Goal: Information Seeking & Learning: Find specific page/section

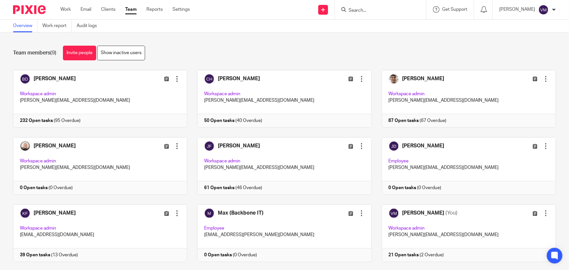
drag, startPoint x: 95, startPoint y: 26, endPoint x: 119, endPoint y: 23, distance: 24.2
click at [95, 26] on link "Audit logs" at bounding box center [89, 26] width 25 height 13
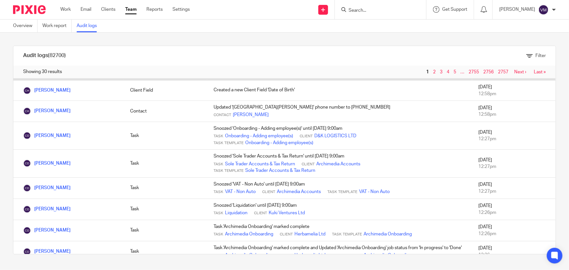
scroll to position [178, 0]
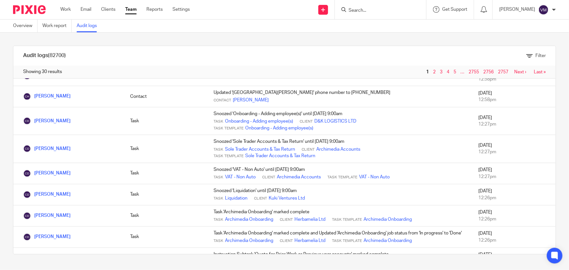
click at [128, 8] on link "Team" at bounding box center [130, 9] width 11 height 7
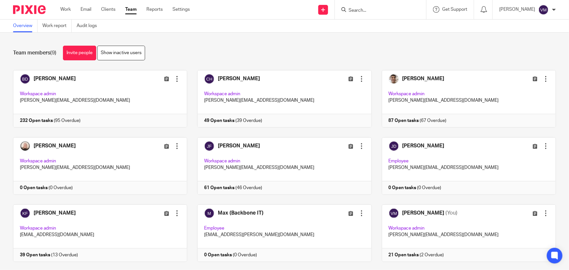
click at [363, 10] on input "Search" at bounding box center [377, 11] width 59 height 6
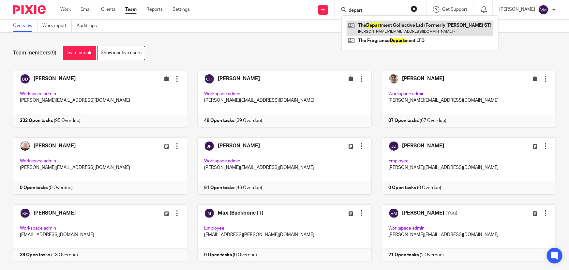
type input "depart"
click at [380, 24] on link at bounding box center [420, 28] width 147 height 15
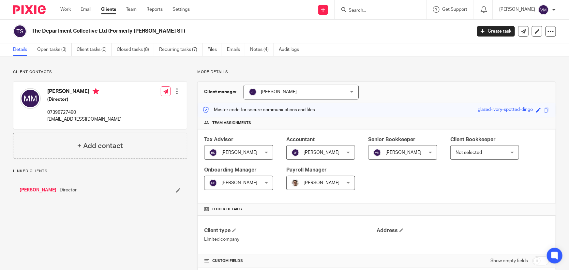
click at [235, 51] on link "Emails" at bounding box center [236, 49] width 18 height 13
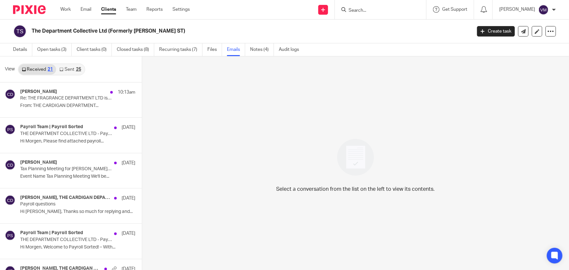
click at [67, 71] on link "Sent 25" at bounding box center [70, 69] width 28 height 10
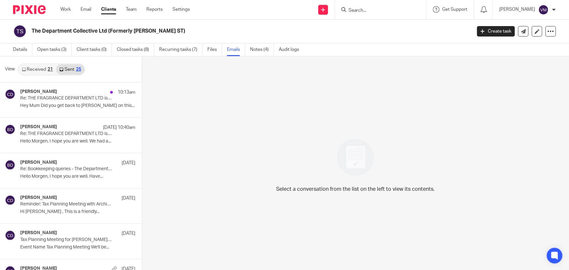
scroll to position [1, 0]
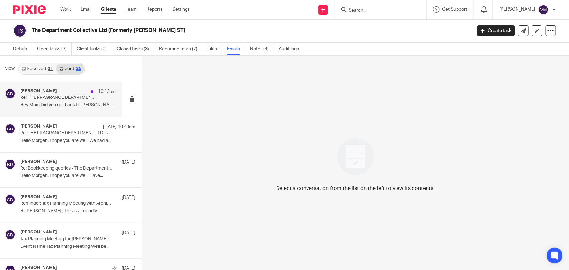
click at [63, 98] on p "Re: THE FRAGRANCE DEPARTMENT LTD is now registered as a company" at bounding box center [58, 98] width 77 height 6
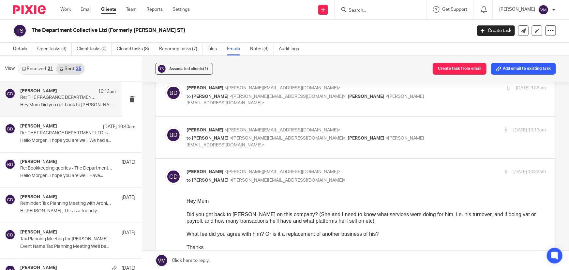
scroll to position [385, 0]
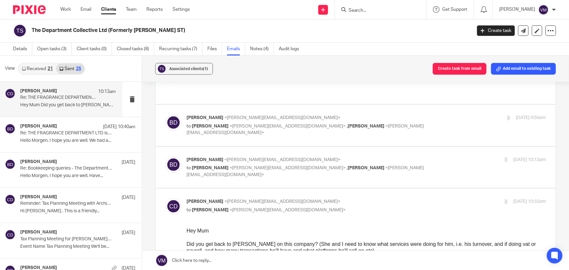
click at [442, 156] on div "Barbara Demtriou <barbara@archimediaaccounts.co.uk> to Chloe Hooton <chloe@arch…" at bounding box center [365, 167] width 359 height 22
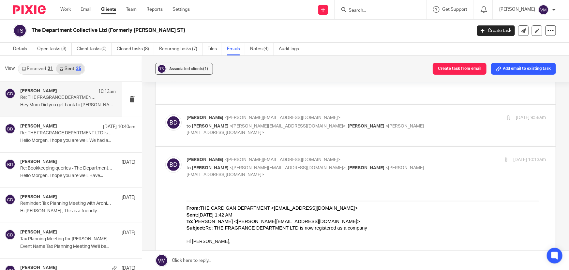
scroll to position [0, 0]
click at [438, 156] on div "24 Sep 2025 10:13am" at bounding box center [486, 159] width 120 height 7
checkbox input "false"
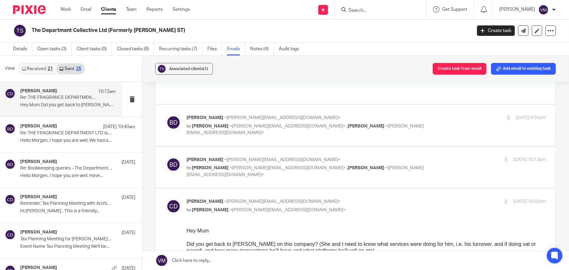
scroll to position [355, 0]
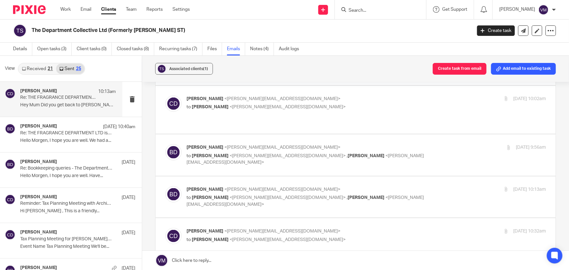
click at [441, 144] on div "23 Sep 2025 9:56am" at bounding box center [486, 147] width 120 height 7
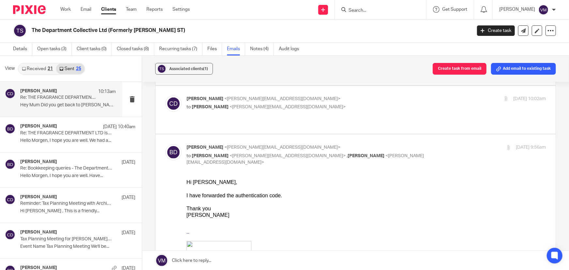
scroll to position [0, 0]
click at [441, 144] on div "23 Sep 2025 9:56am" at bounding box center [486, 147] width 120 height 7
checkbox input "false"
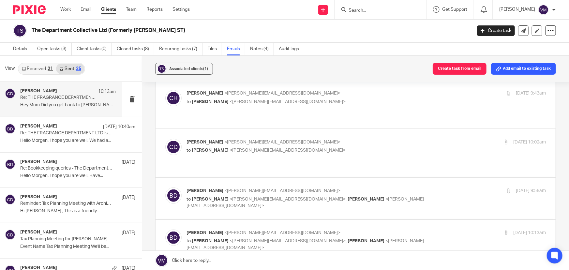
scroll to position [296, 0]
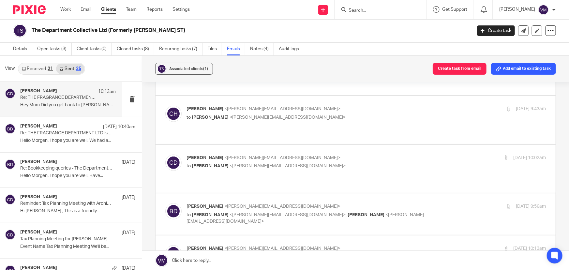
click at [437, 155] on div "22 Sep 2025 10:02am" at bounding box center [486, 158] width 120 height 7
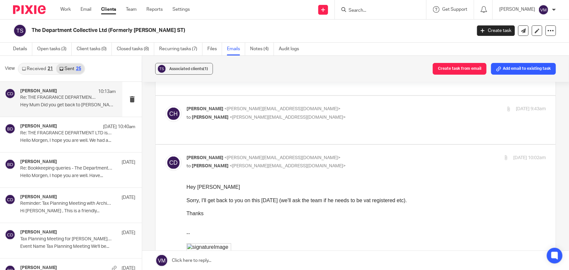
scroll to position [0, 0]
click at [165, 154] on input "checkbox" at bounding box center [165, 154] width 0 height 0
checkbox input "false"
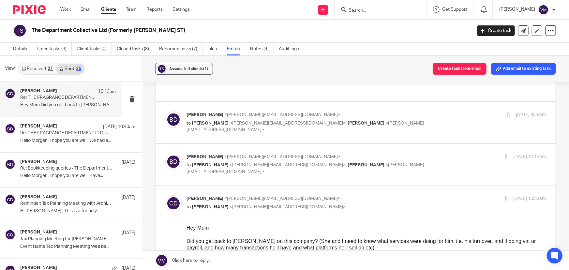
scroll to position [385, 0]
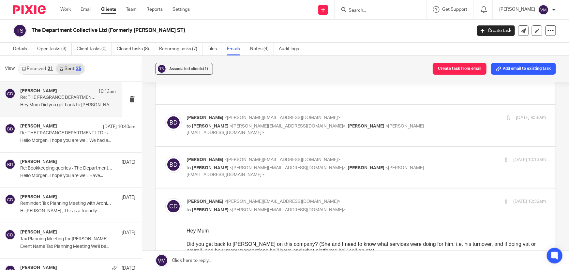
click at [165, 198] on input "checkbox" at bounding box center [165, 198] width 0 height 0
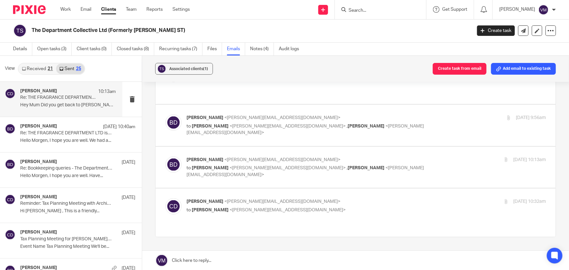
click at [354, 188] on label at bounding box center [355, 212] width 400 height 48
click at [165, 198] on input "checkbox" at bounding box center [165, 198] width 0 height 0
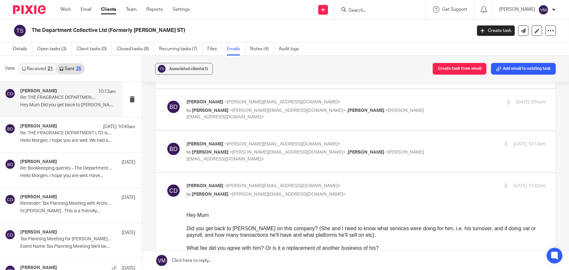
scroll to position [415, 0]
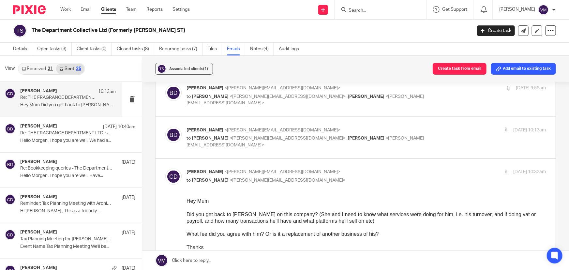
click at [344, 169] on p "Chris Demetriou <chris@archimediaaccounts.co.uk>" at bounding box center [306, 172] width 240 height 7
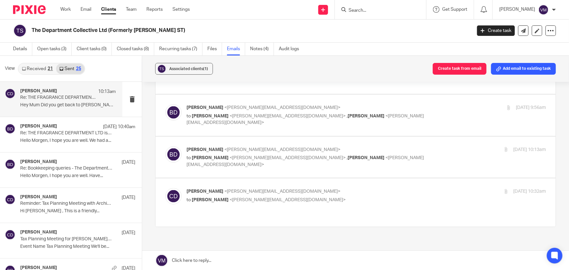
click at [345, 188] on p "Chris Demetriou <chris@archimediaaccounts.co.uk>" at bounding box center [306, 191] width 240 height 7
checkbox input "true"
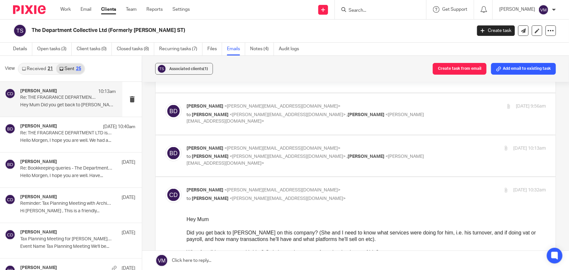
scroll to position [385, 0]
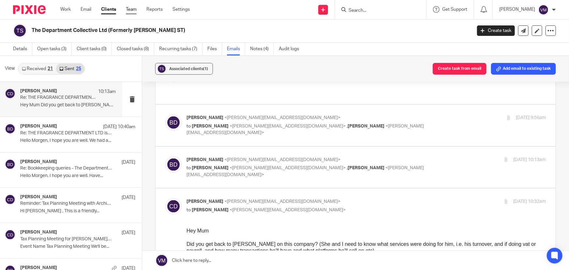
click at [132, 9] on link "Team" at bounding box center [131, 9] width 11 height 7
